Goal: Navigation & Orientation: Understand site structure

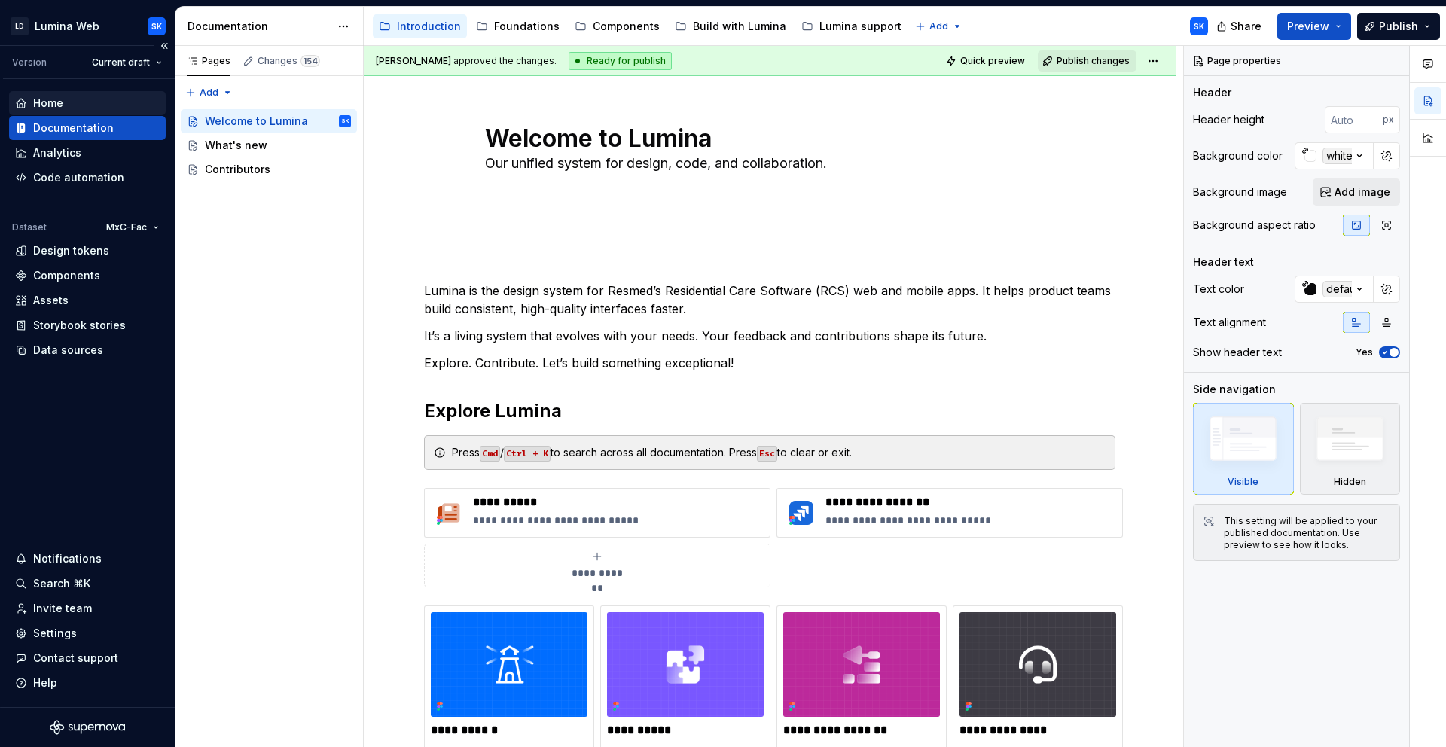
type textarea "*"
click at [84, 110] on div "Home" at bounding box center [87, 103] width 145 height 15
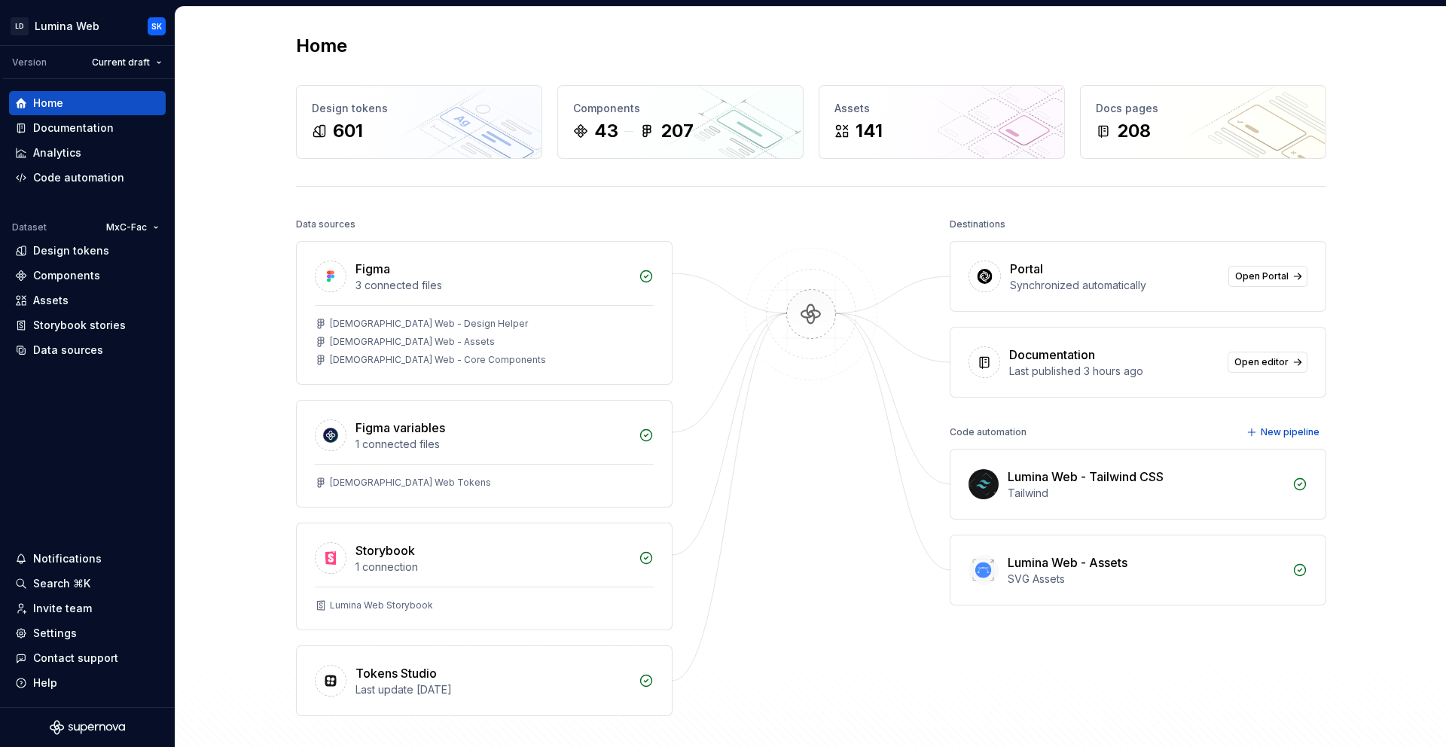
click at [588, 57] on div "Home" at bounding box center [811, 46] width 1031 height 24
click at [426, 143] on div "Design tokens 601" at bounding box center [419, 122] width 245 height 72
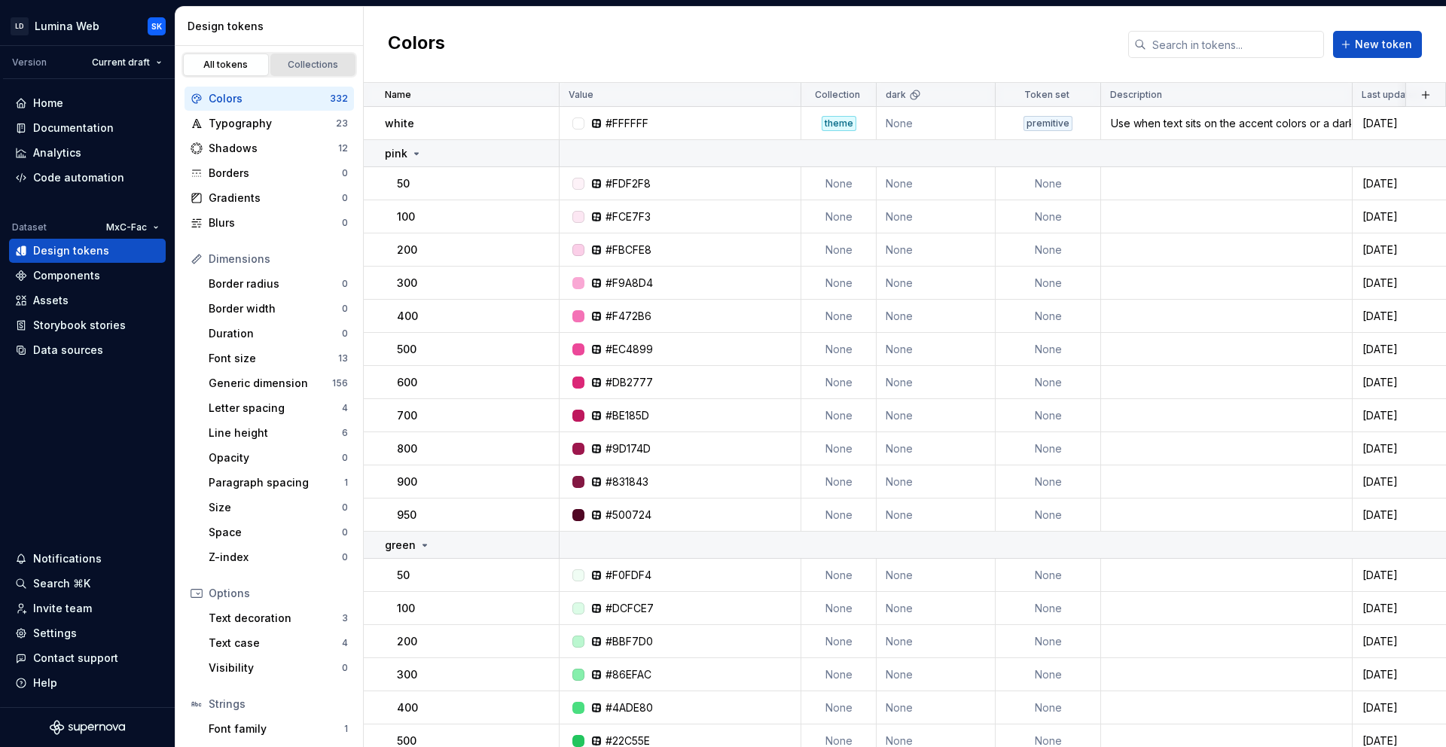
click at [316, 69] on div "Collections" at bounding box center [313, 65] width 75 height 12
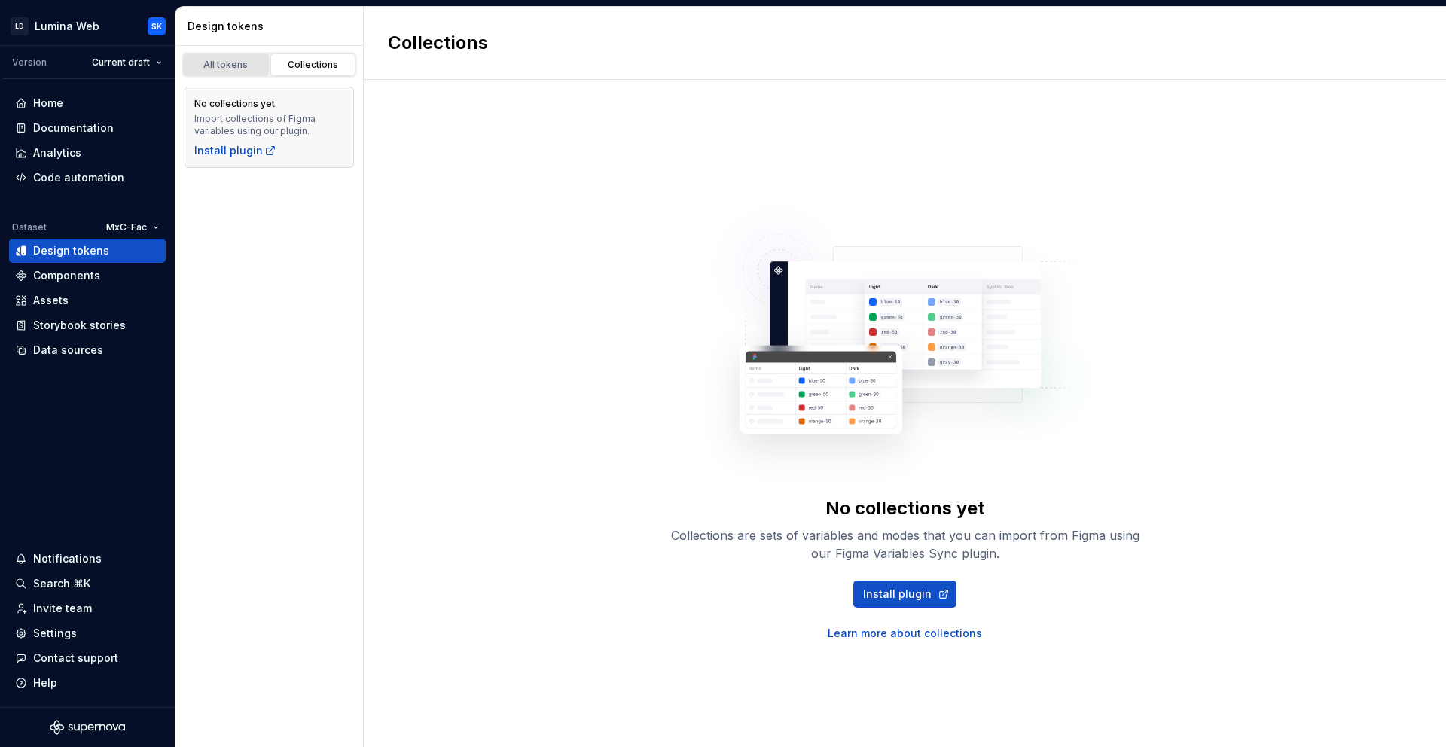
click at [229, 73] on link "All tokens" at bounding box center [226, 64] width 86 height 23
